Goal: Register for event/course

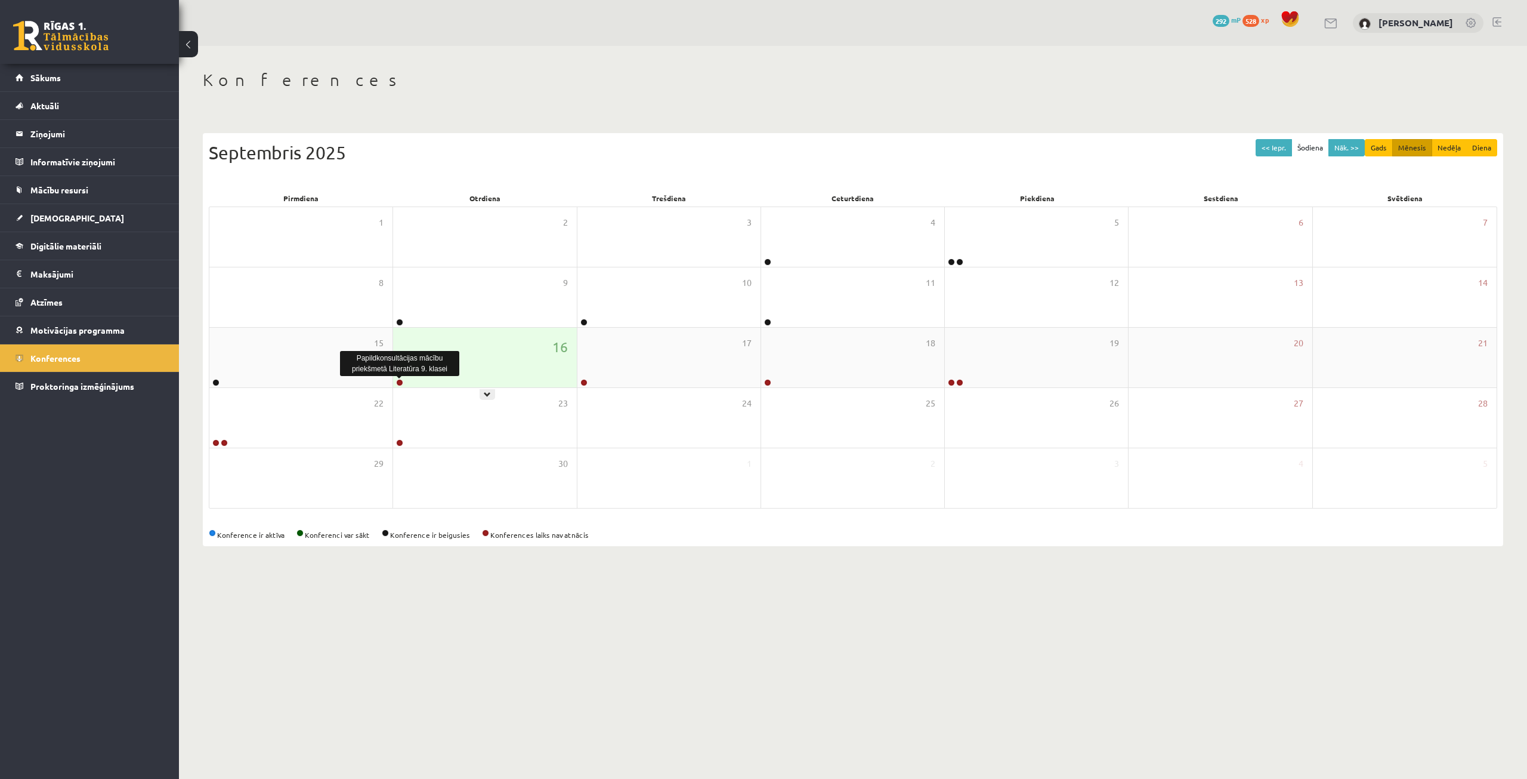
click at [403, 382] on link at bounding box center [399, 382] width 7 height 7
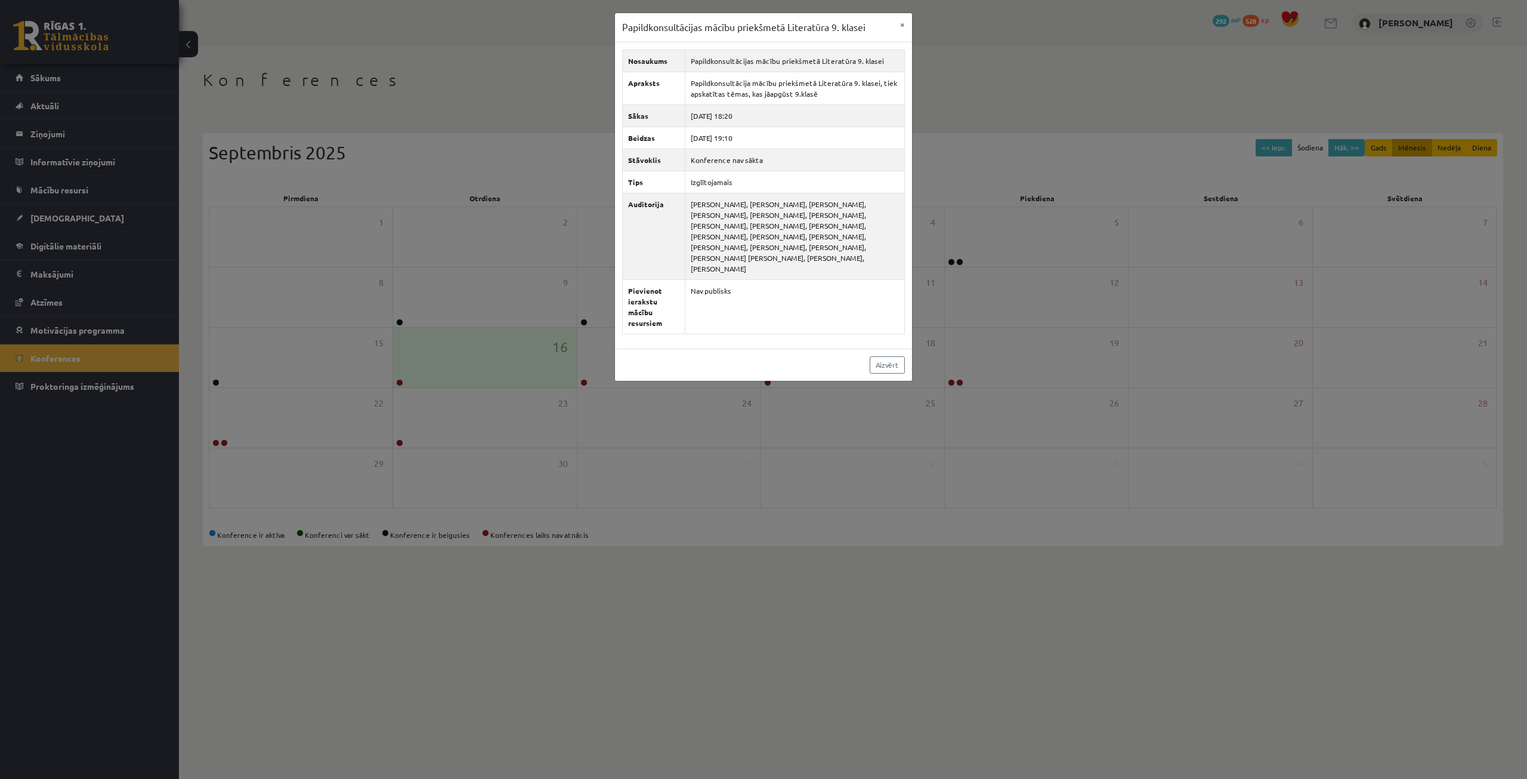
click at [443, 232] on div "Papildkonsultācijas mācību priekšmetā Literatūra 9. klasei × Nosaukums Papildko…" at bounding box center [763, 389] width 1527 height 779
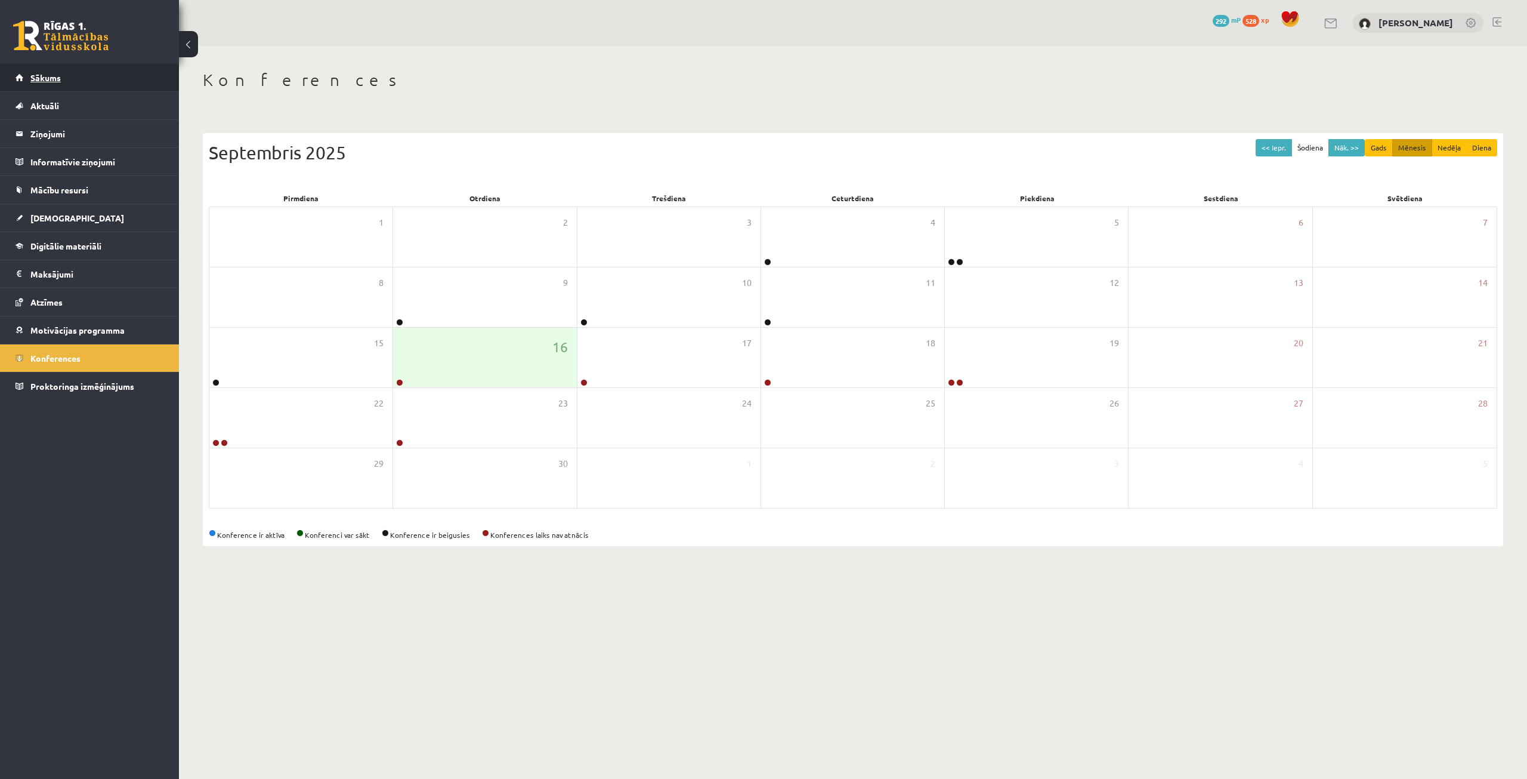
click at [88, 85] on link "Sākums" at bounding box center [90, 77] width 149 height 27
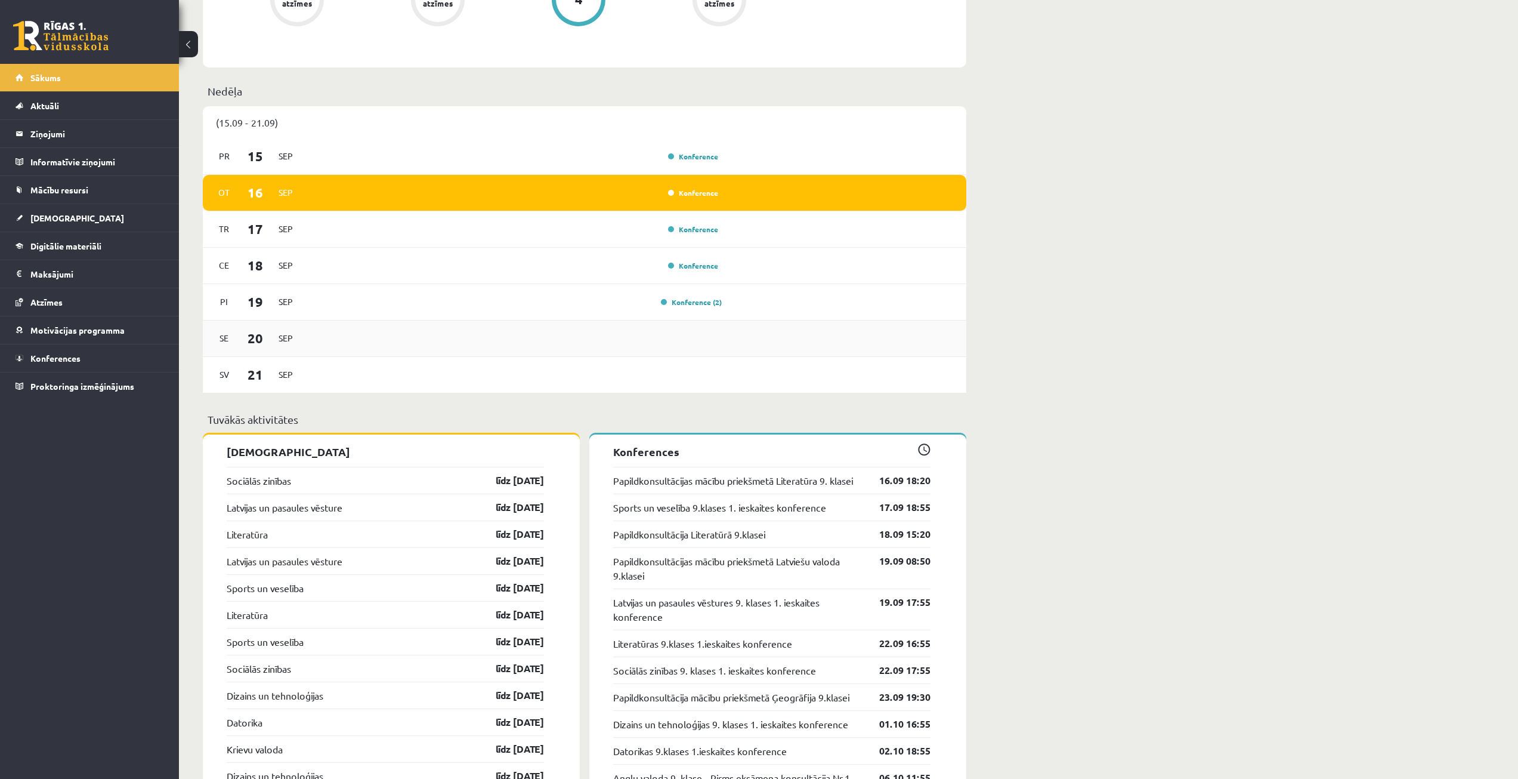
scroll to position [835, 0]
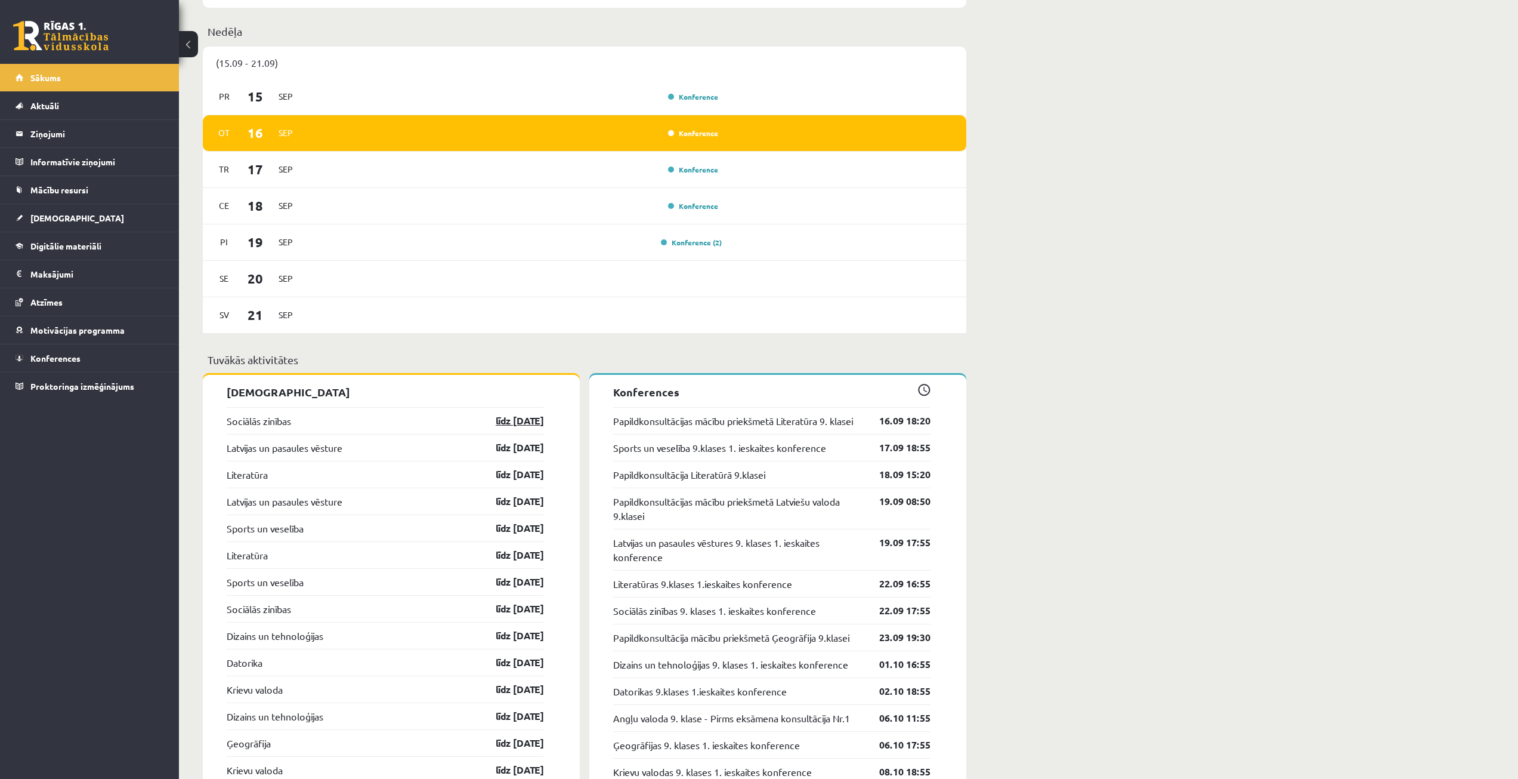
click at [498, 425] on link "līdz 30.09.25" at bounding box center [509, 420] width 69 height 14
